Goal: Transaction & Acquisition: Purchase product/service

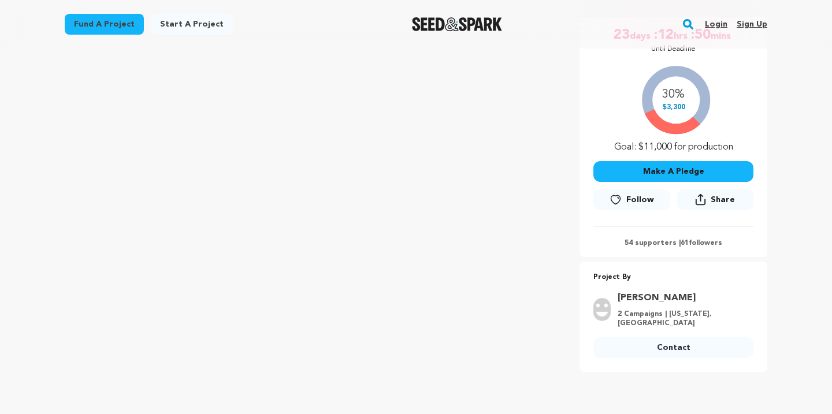
scroll to position [216, 0]
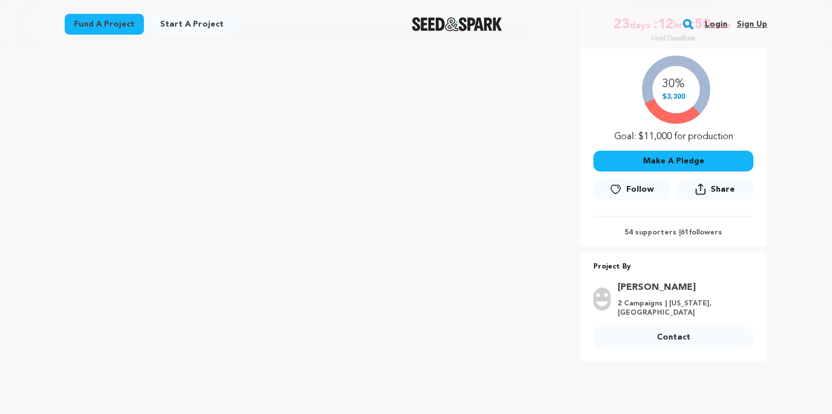
click at [705, 161] on button "Make A Pledge" at bounding box center [674, 161] width 160 height 21
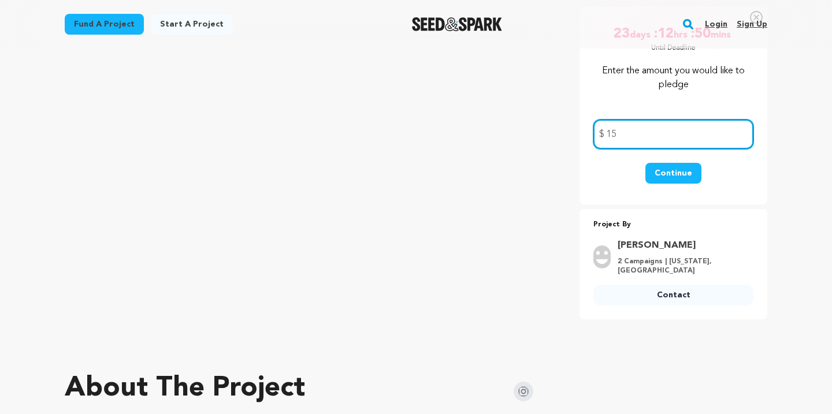
type input "15"
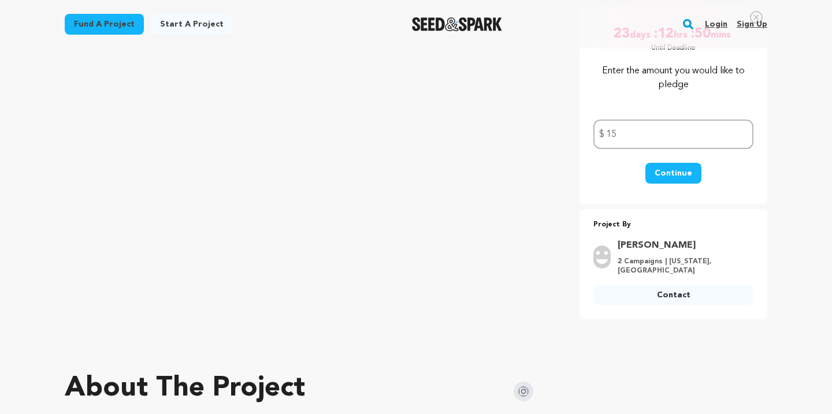
click at [746, 220] on p "Project By" at bounding box center [674, 224] width 160 height 13
click at [687, 178] on button "Continue" at bounding box center [674, 173] width 56 height 21
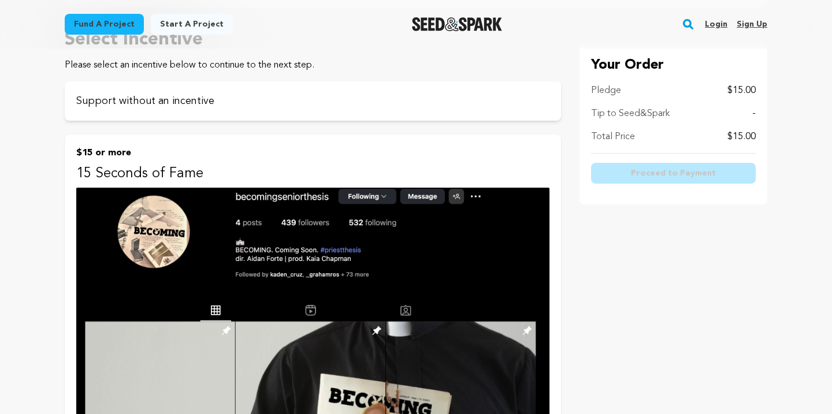
scroll to position [124, 0]
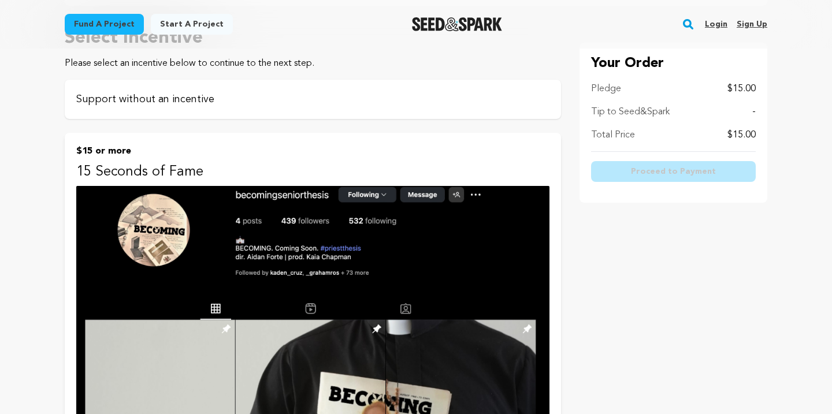
click at [187, 102] on p "Support without an incentive" at bounding box center [312, 99] width 473 height 16
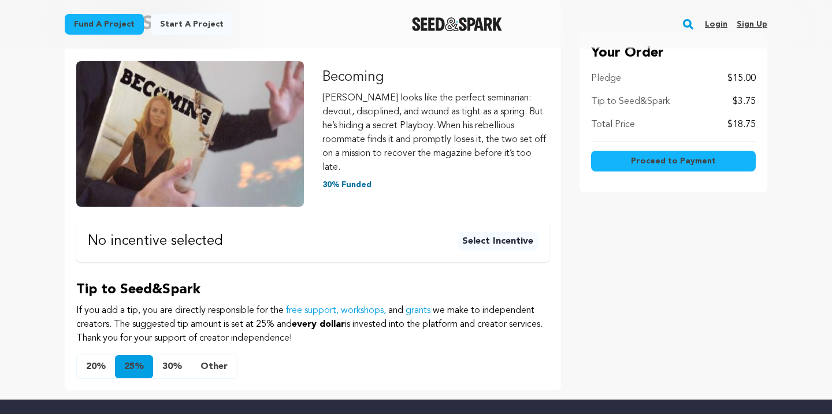
scroll to position [199, 0]
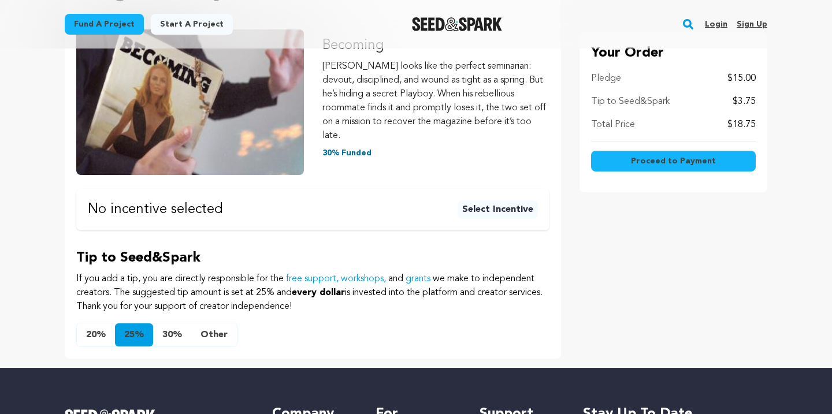
click at [726, 97] on div "Tip to Seed&Spark $3.75" at bounding box center [673, 102] width 165 height 14
click at [741, 101] on p "$3.75" at bounding box center [744, 102] width 23 height 14
click at [92, 324] on button "20%" at bounding box center [96, 335] width 38 height 23
click at [718, 161] on button "Proceed to Payment" at bounding box center [673, 161] width 165 height 21
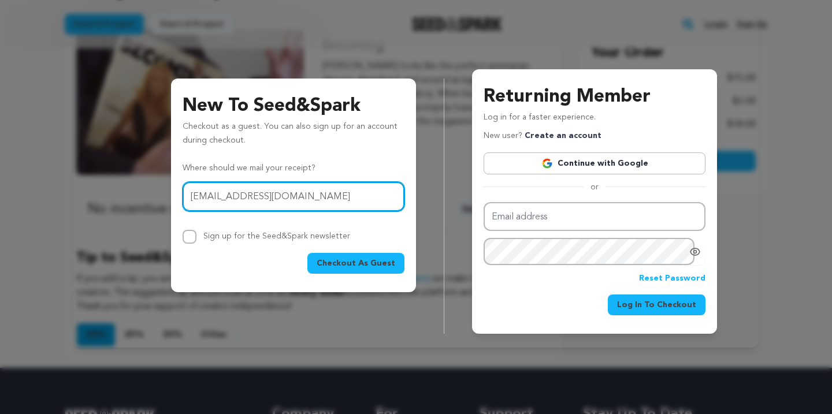
type input "artistzlife3@gmail.com"
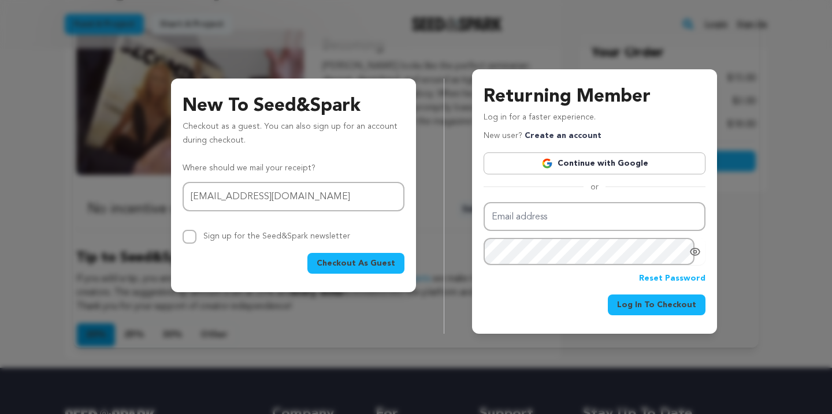
click at [343, 264] on span "Checkout As Guest" at bounding box center [356, 264] width 79 height 12
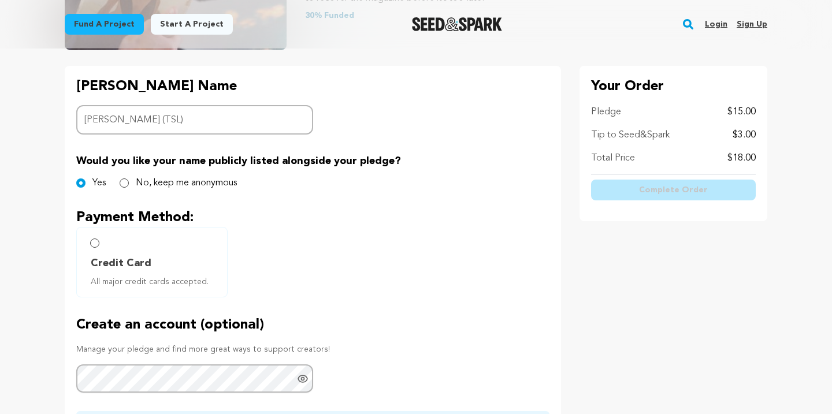
scroll to position [272, 0]
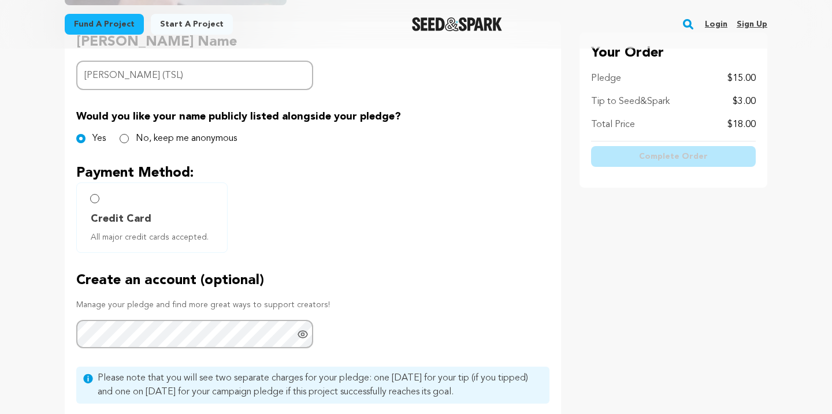
type input "[PERSON_NAME] (TSL)"
click at [96, 198] on input "Credit Card All major credit cards accepted." at bounding box center [94, 198] width 9 height 9
radio input "false"
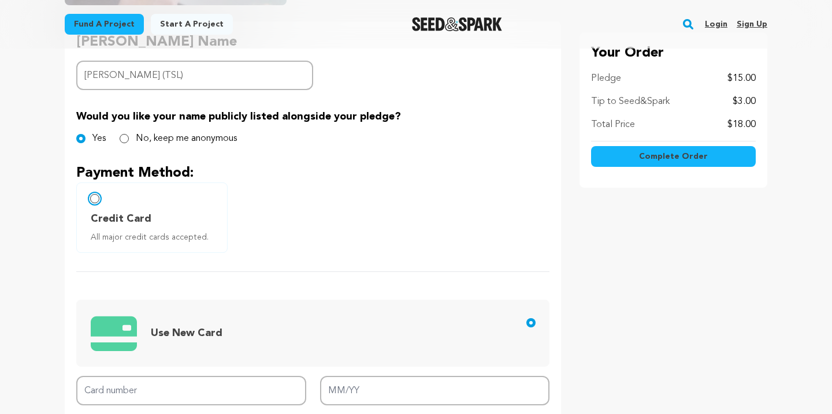
click at [95, 201] on input "Credit Card All major credit cards accepted." at bounding box center [94, 198] width 9 height 9
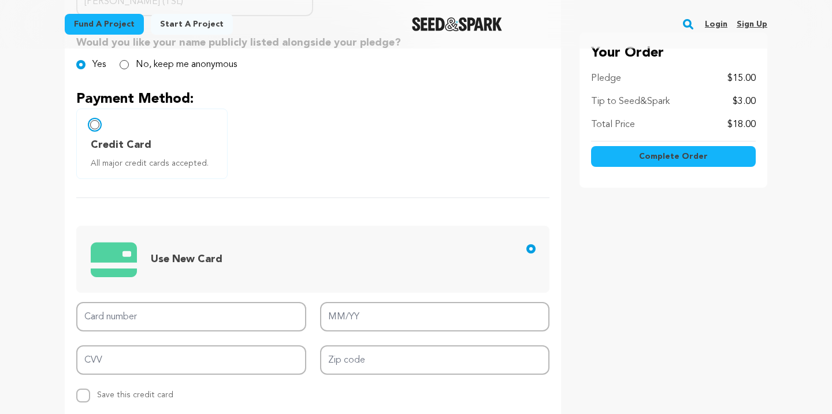
scroll to position [400, 0]
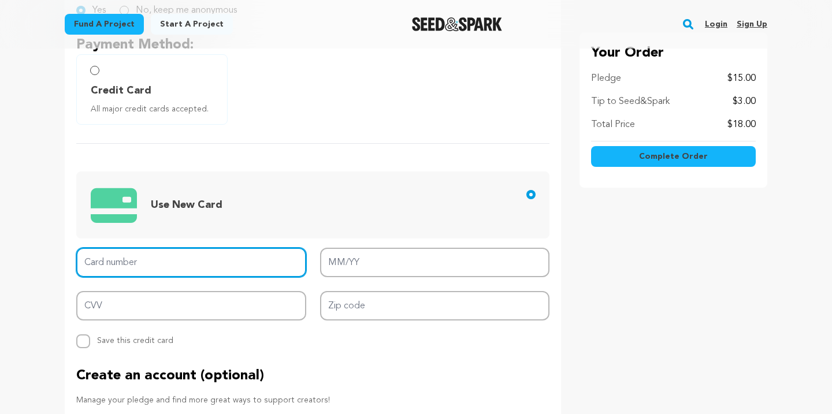
click at [180, 264] on input "Card number" at bounding box center [191, 262] width 230 height 29
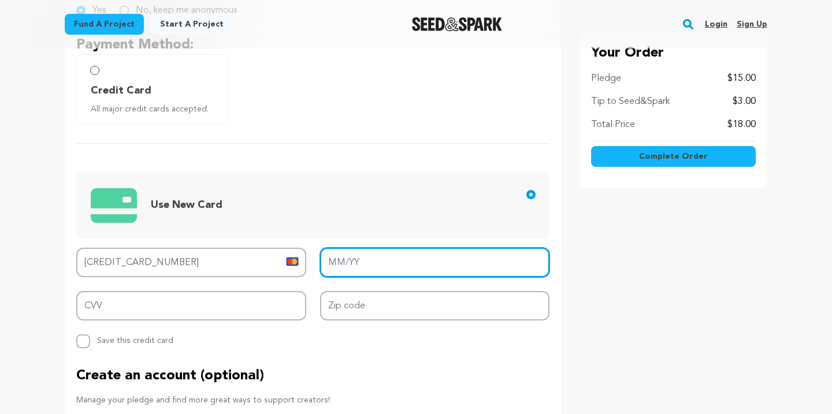
click at [338, 264] on input "MM/YY" at bounding box center [435, 262] width 230 height 29
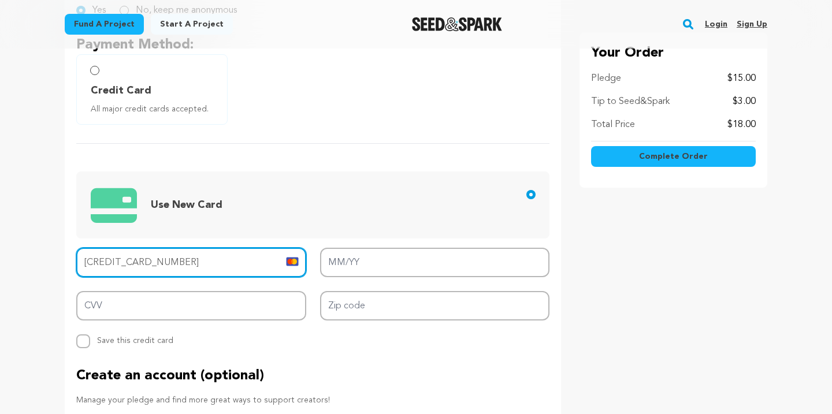
drag, startPoint x: 188, startPoint y: 262, endPoint x: 19, endPoint y: 252, distance: 169.6
click at [19, 252] on main "Fund a project Start a project Search Login Sign up Start a project" at bounding box center [416, 235] width 832 height 1271
type input "[CREDIT_CARD_NUMBER]"
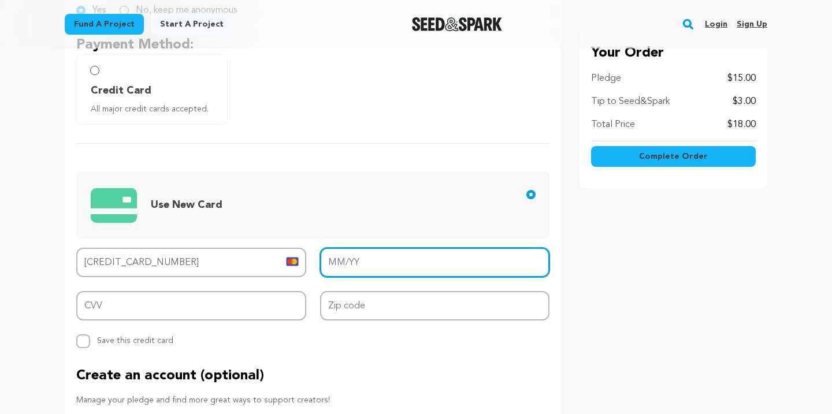
click at [338, 267] on input "MM/YY" at bounding box center [435, 262] width 230 height 29
type input "10/25"
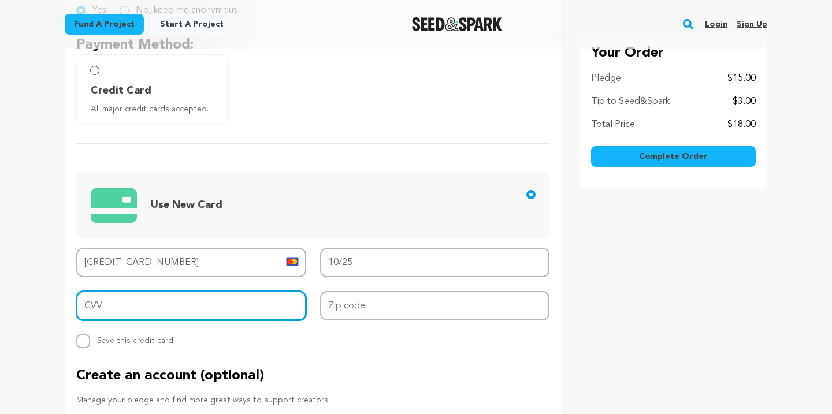
click at [204, 310] on input "CVV" at bounding box center [191, 305] width 230 height 29
type input "320"
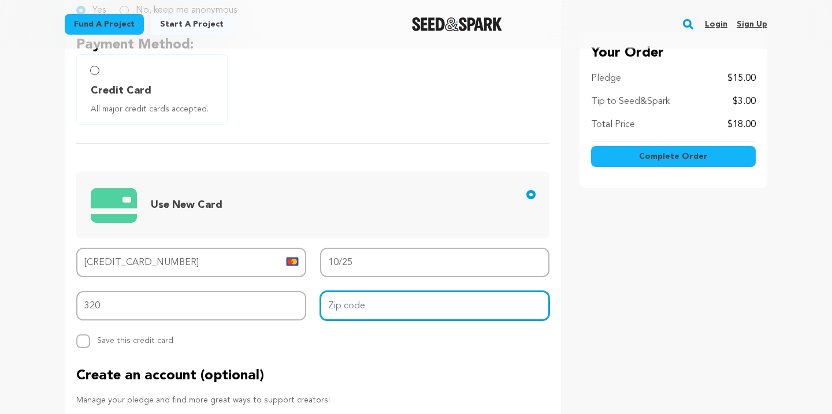
click at [511, 307] on input "Zip code" at bounding box center [435, 305] width 230 height 29
type input "400025"
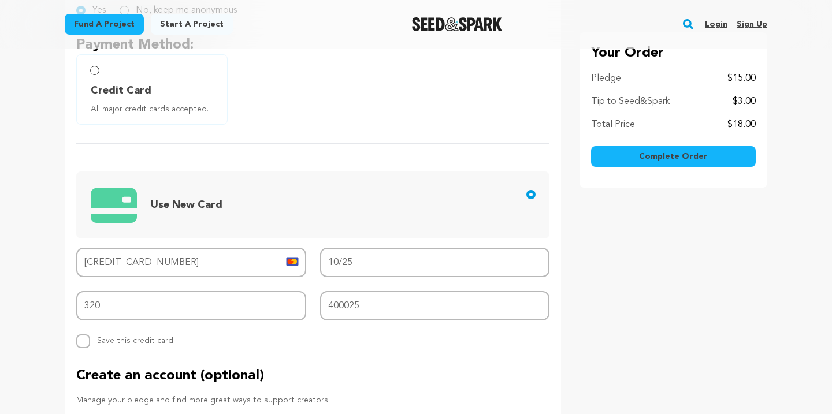
click at [214, 340] on div "Replace saved credit card Save this credit card" at bounding box center [191, 342] width 230 height 14
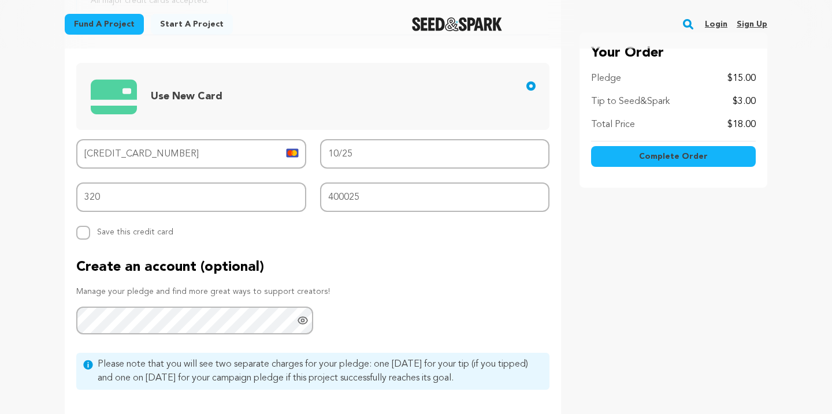
scroll to position [521, 0]
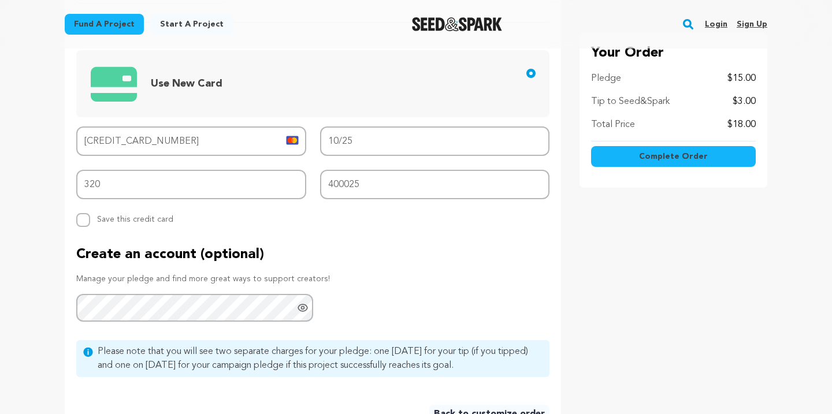
click at [694, 165] on button "Complete Order" at bounding box center [673, 156] width 165 height 21
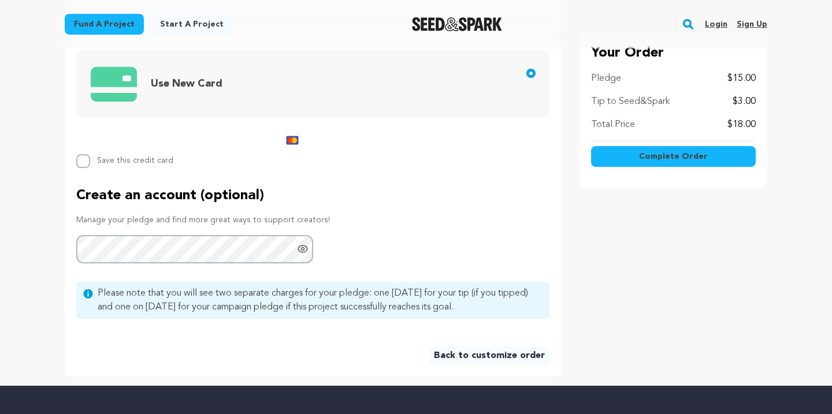
click at [711, 161] on button "Complete Order" at bounding box center [673, 156] width 165 height 21
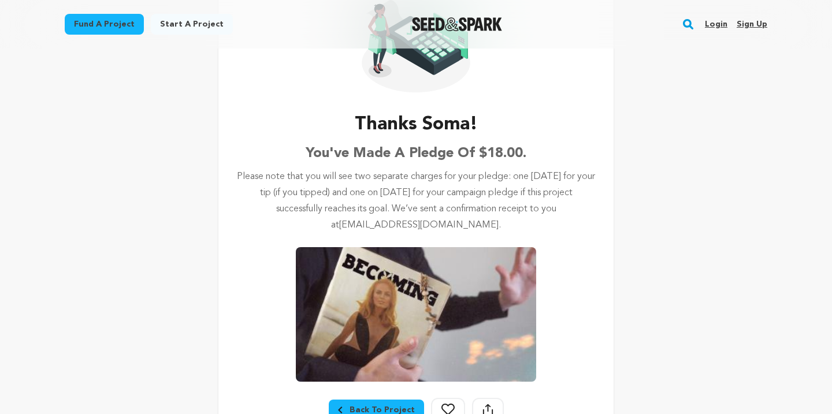
scroll to position [118, 0]
